Goal: Task Accomplishment & Management: Manage account settings

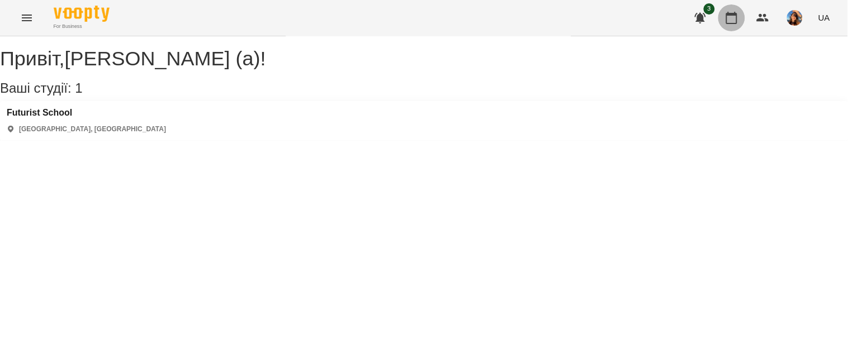
click at [733, 17] on icon "button" at bounding box center [731, 17] width 13 height 13
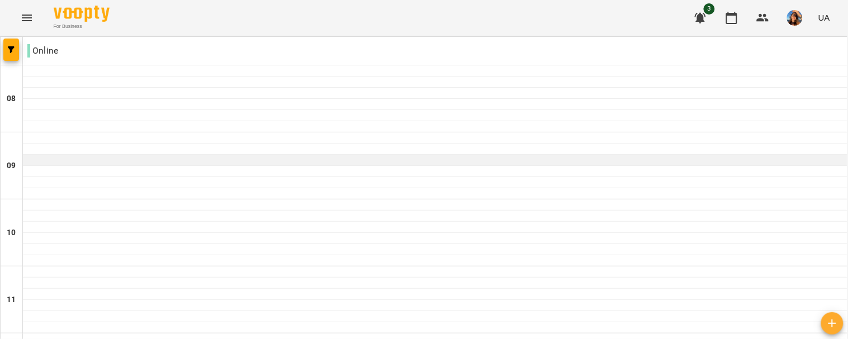
scroll to position [698, 0]
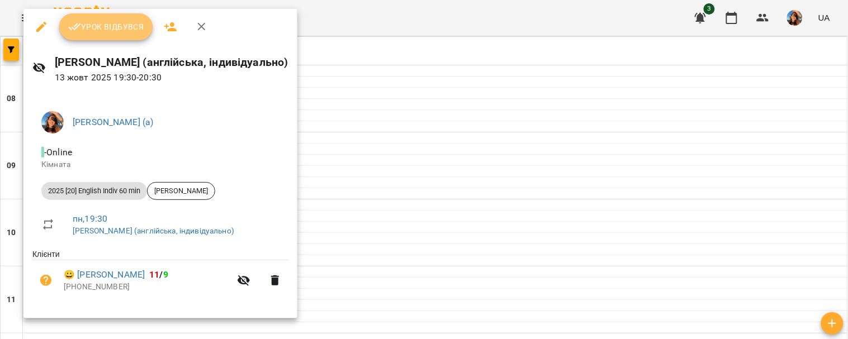
click at [110, 36] on button "Урок відбувся" at bounding box center [106, 26] width 94 height 27
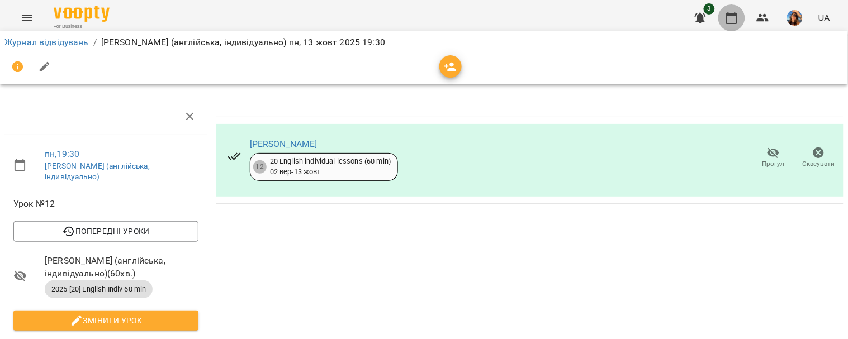
click at [731, 12] on icon "button" at bounding box center [731, 17] width 13 height 13
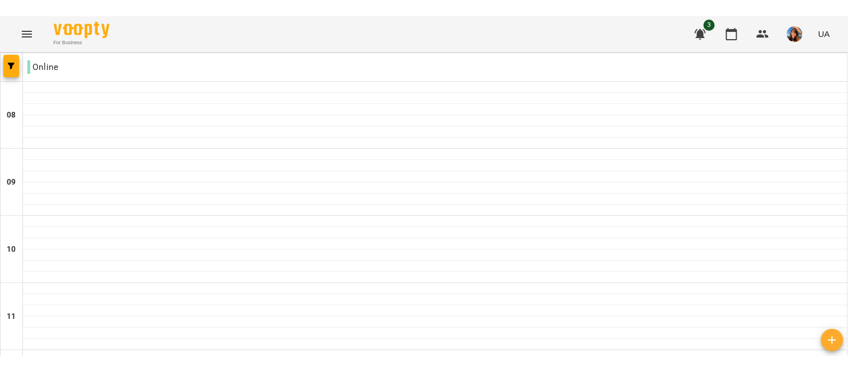
scroll to position [742, 0]
